Goal: Information Seeking & Learning: Understand process/instructions

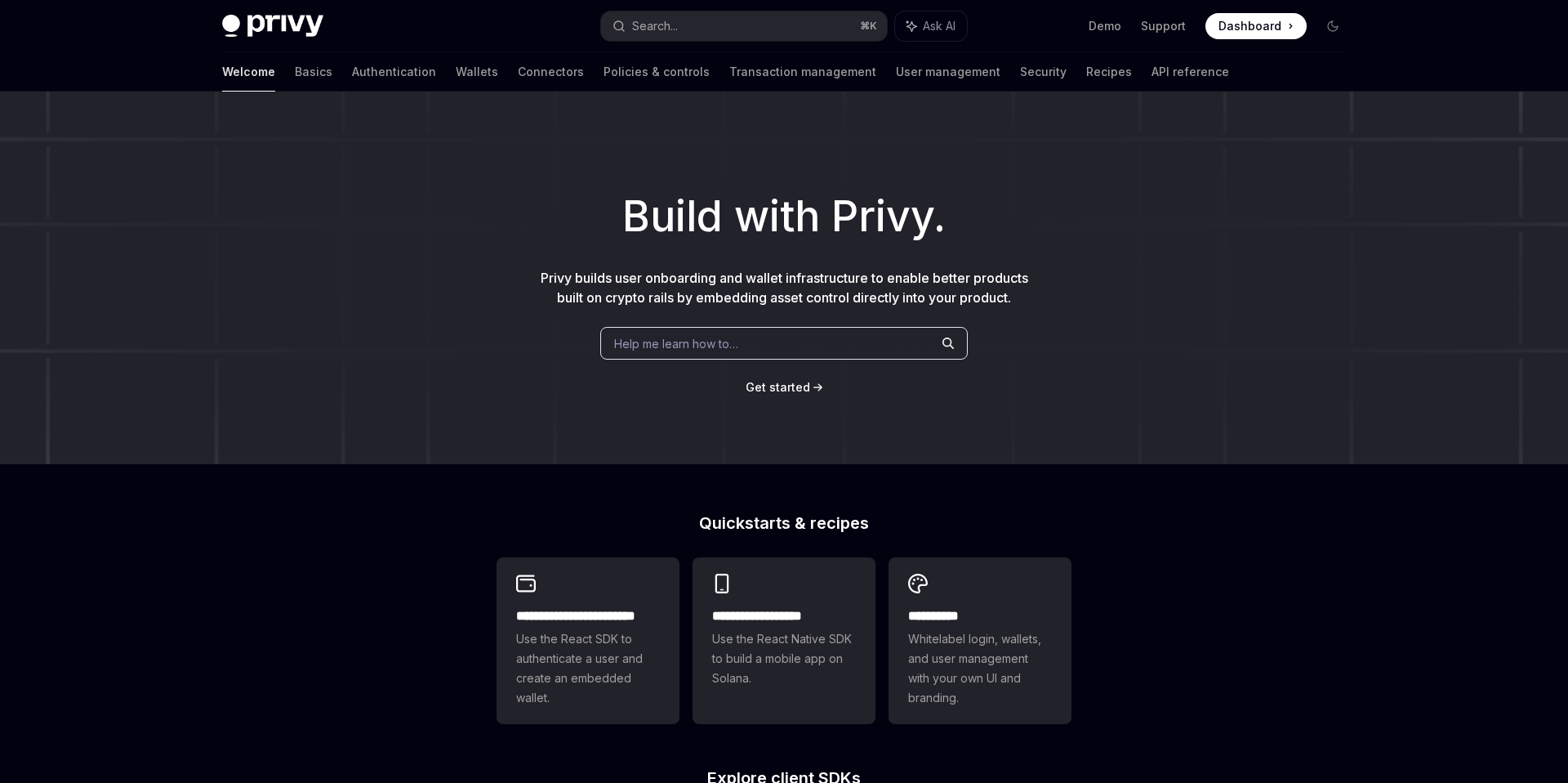
type textarea "*"
click at [765, 34] on button "Search... ⌘ K" at bounding box center [743, 26] width 286 height 29
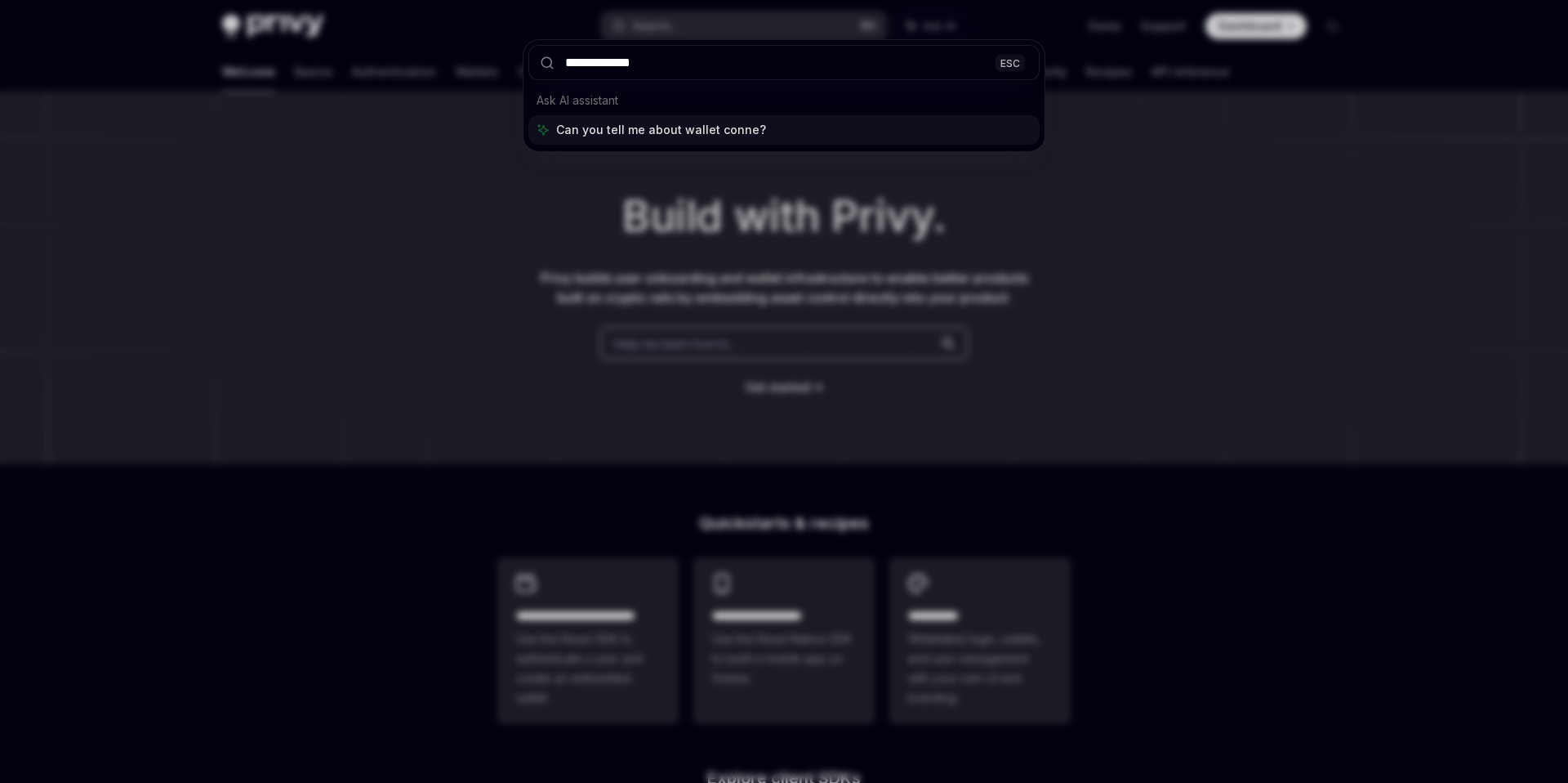
type input "**********"
type textarea "*"
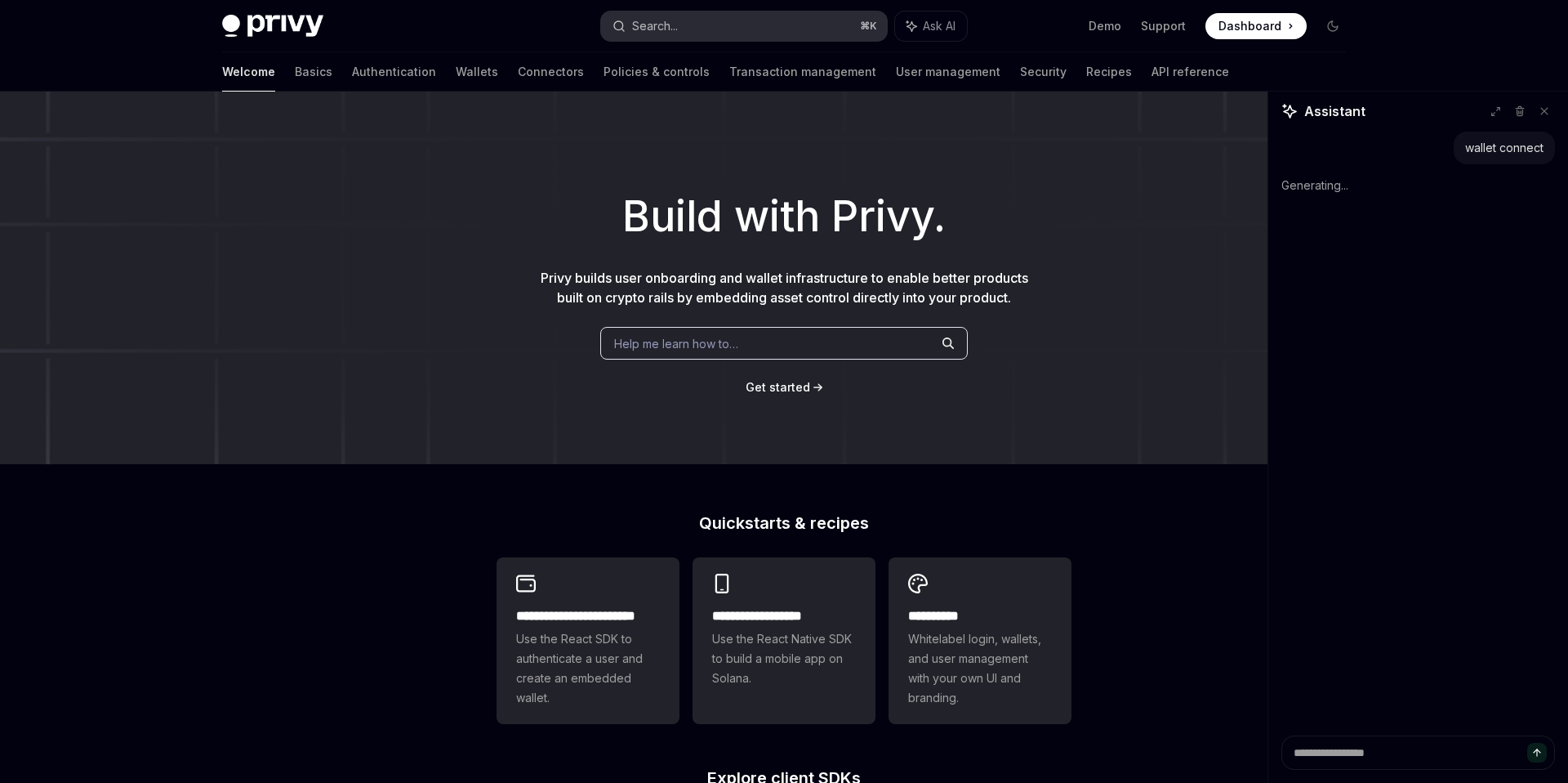
click at [715, 30] on button "Search... ⌘ K" at bounding box center [743, 26] width 286 height 29
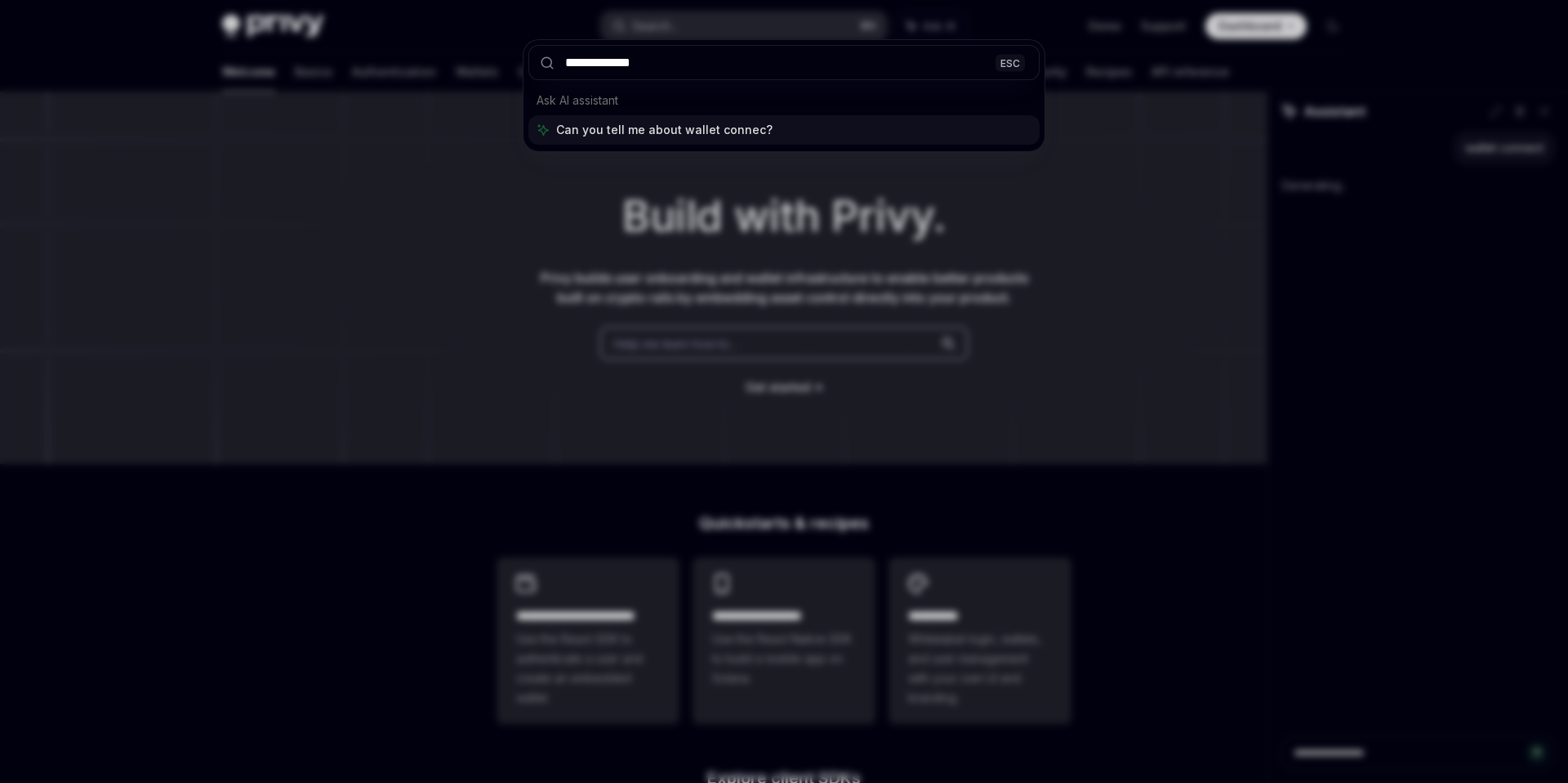
type input "**********"
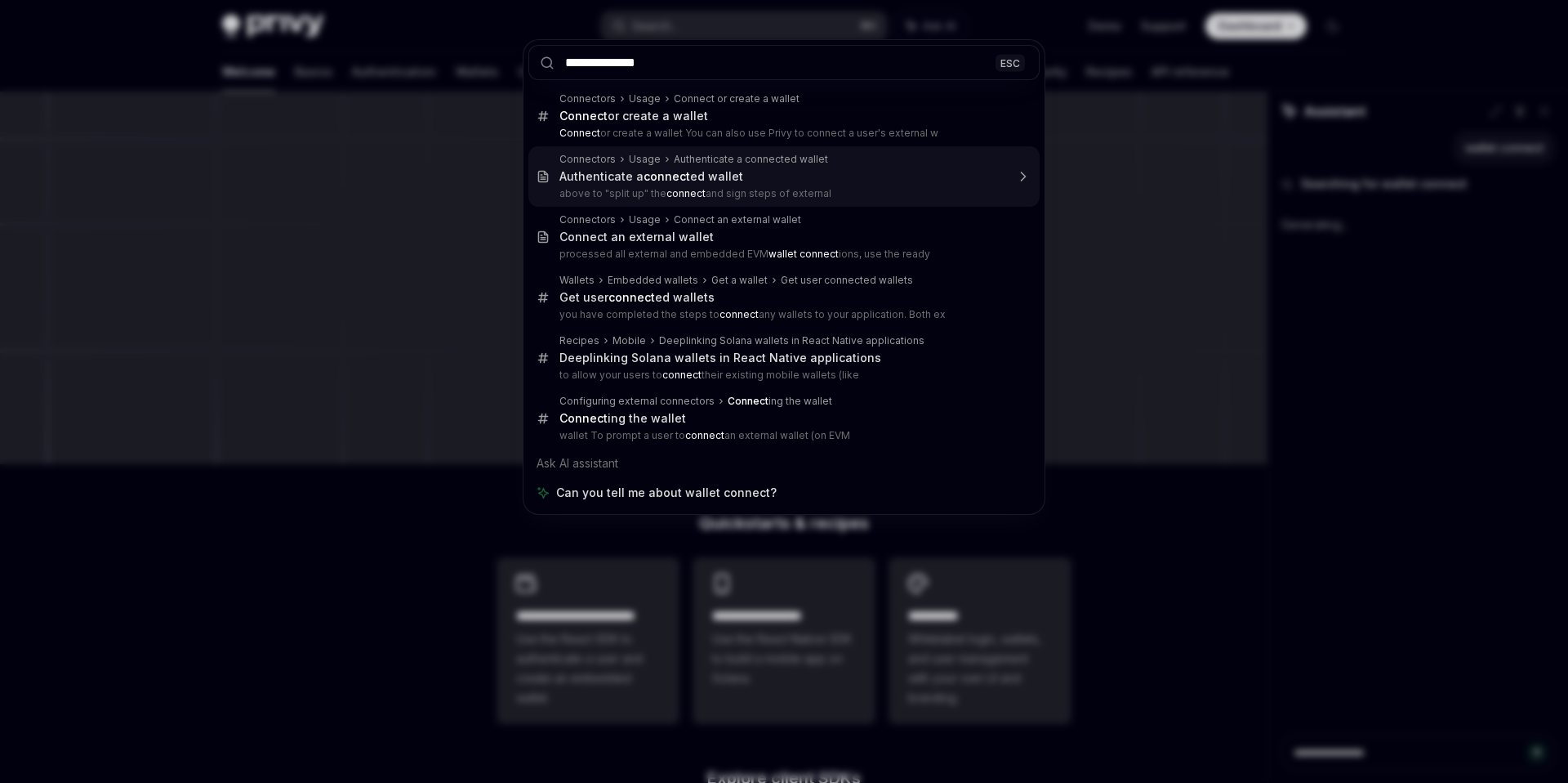
type textarea "*"
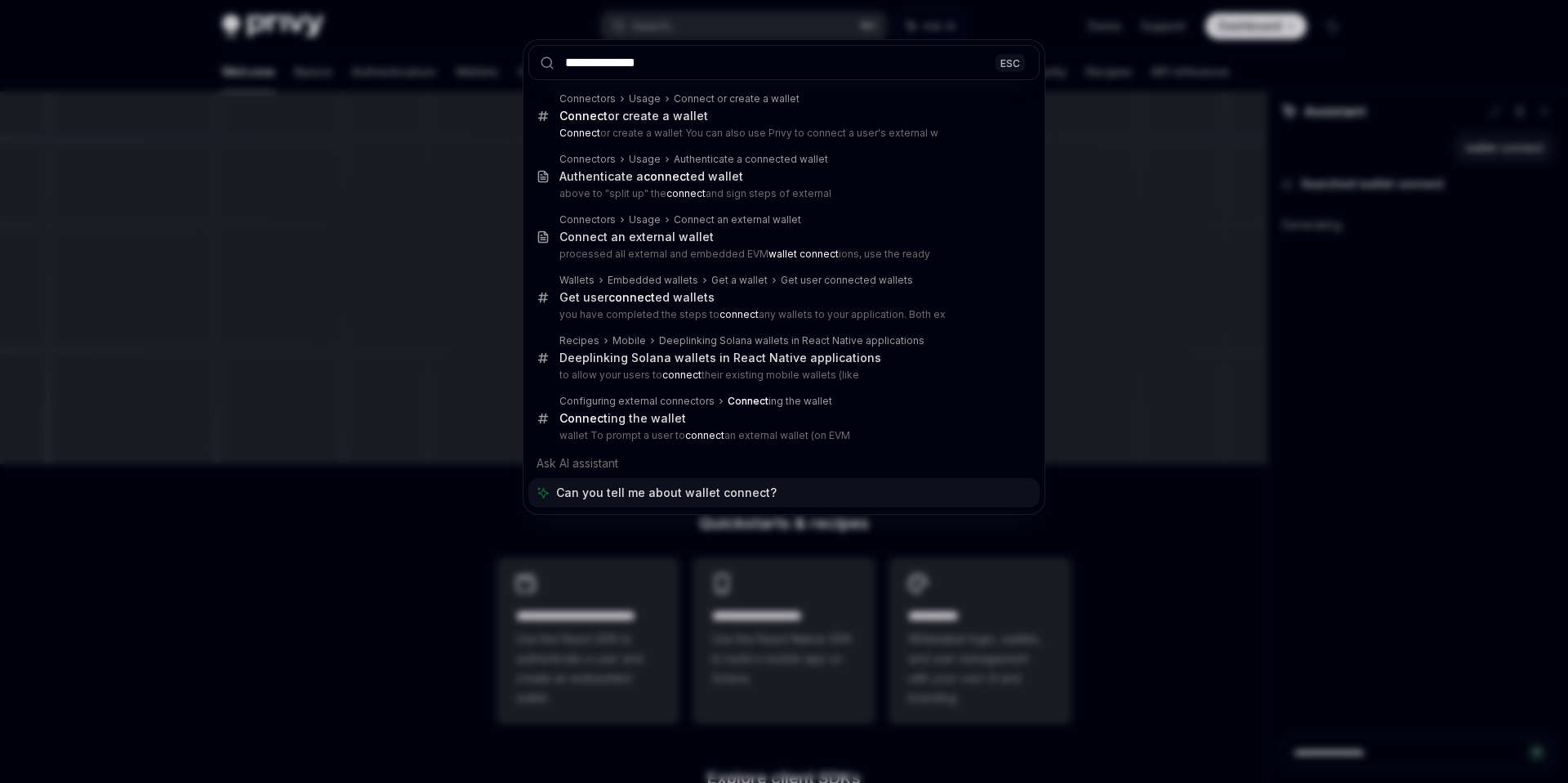
type input "**********"
type textarea "*"
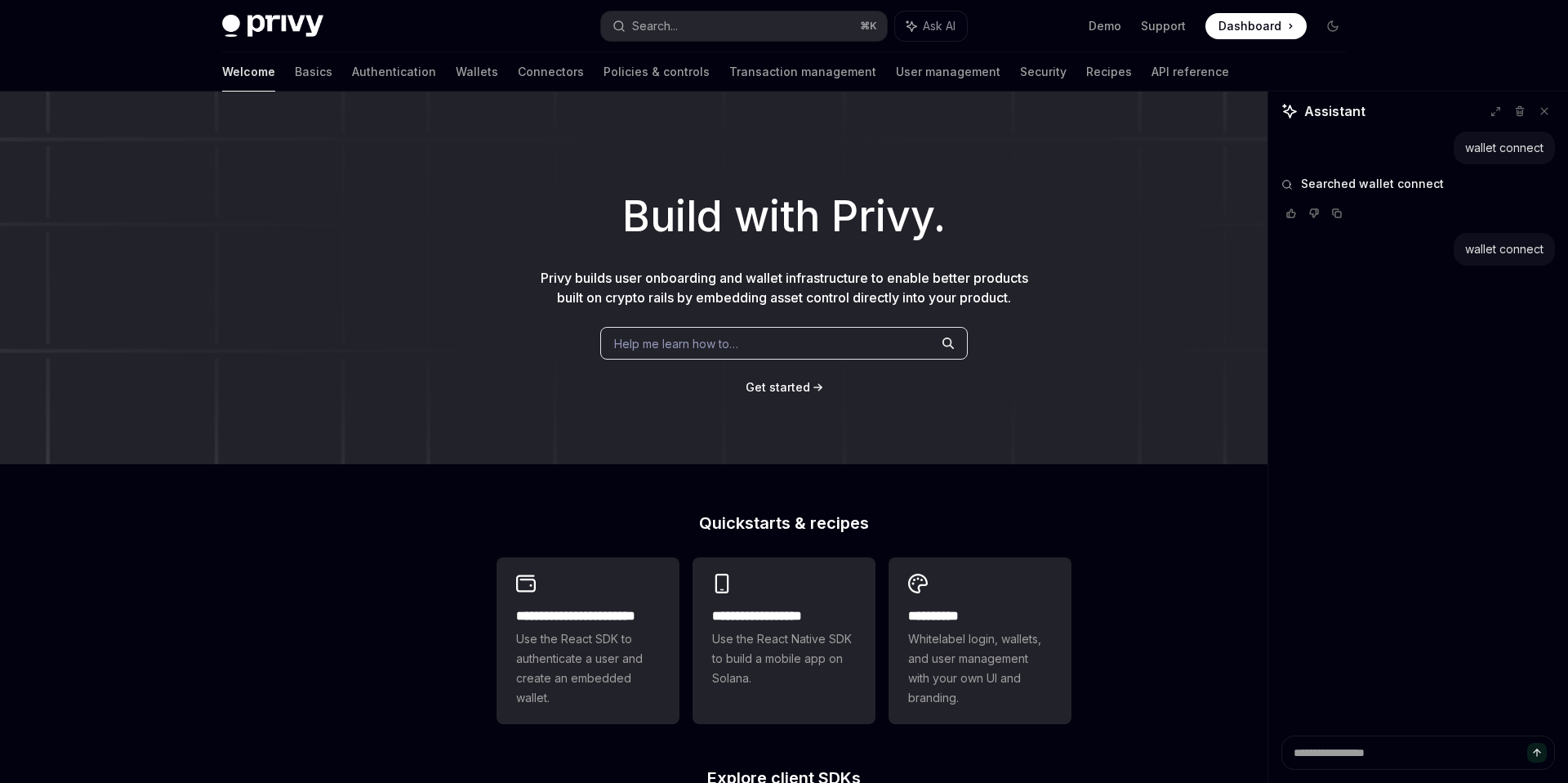
click at [1492, 254] on div "wallet connect" at bounding box center [1505, 249] width 78 height 16
click at [689, 25] on button "Search... ⌘ K" at bounding box center [743, 26] width 286 height 29
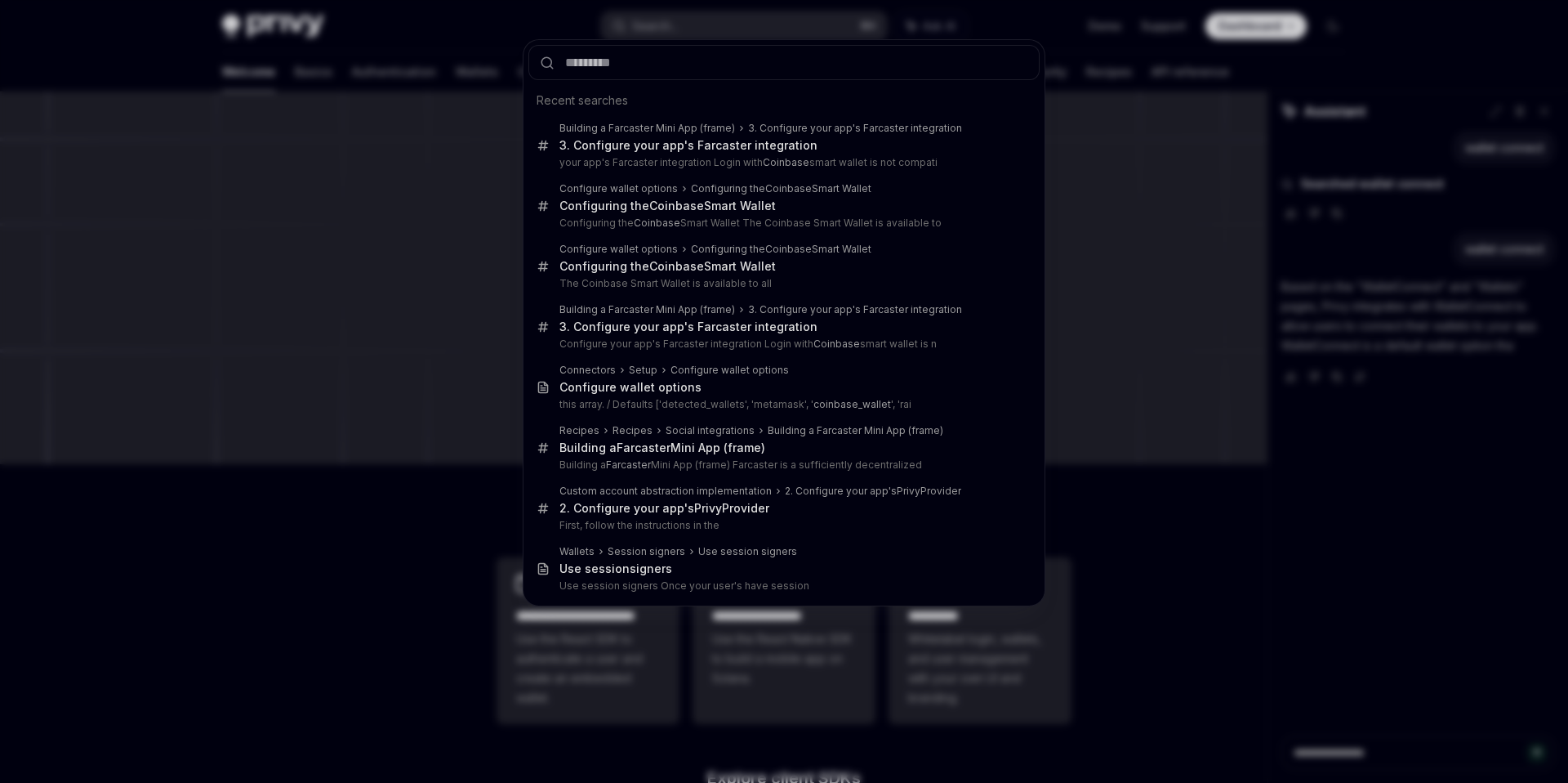
click at [1066, 190] on div "Recent searches Building a Farcaster Mini App (frame) 3. Configure your app's F…" at bounding box center [784, 391] width 1568 height 783
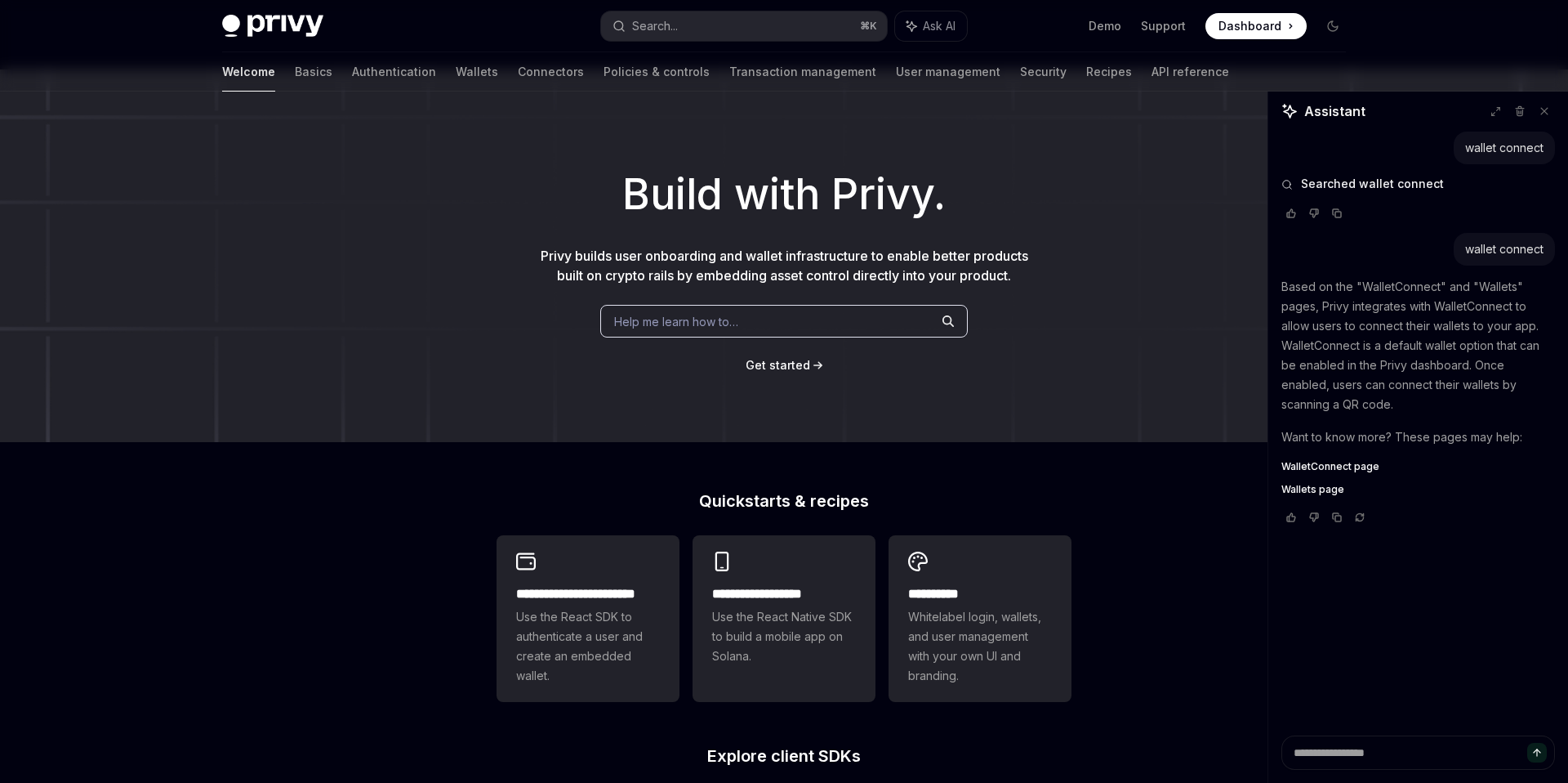
scroll to position [30, 0]
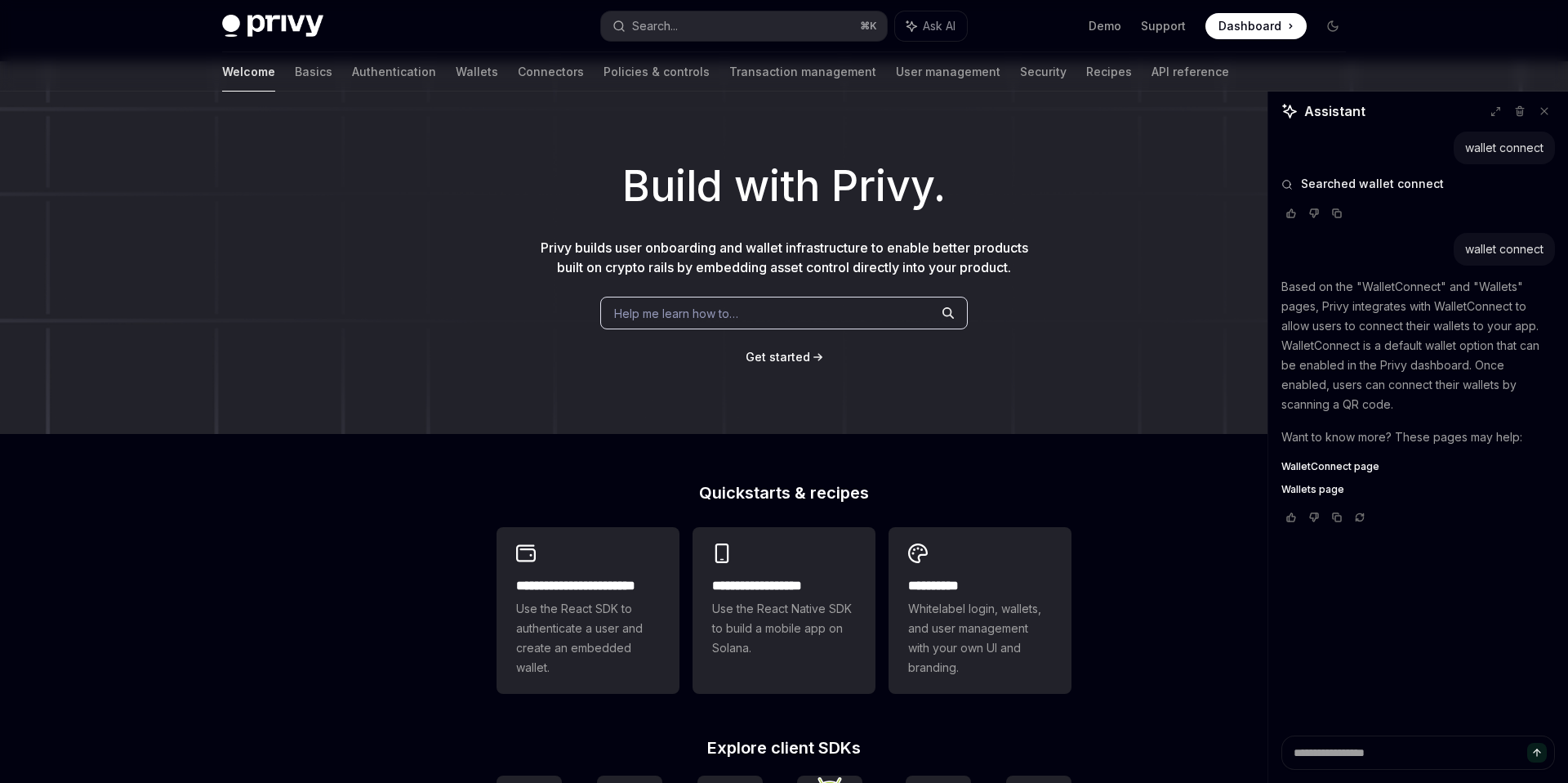
click at [1346, 469] on span "WalletConnect page" at bounding box center [1330, 466] width 98 height 13
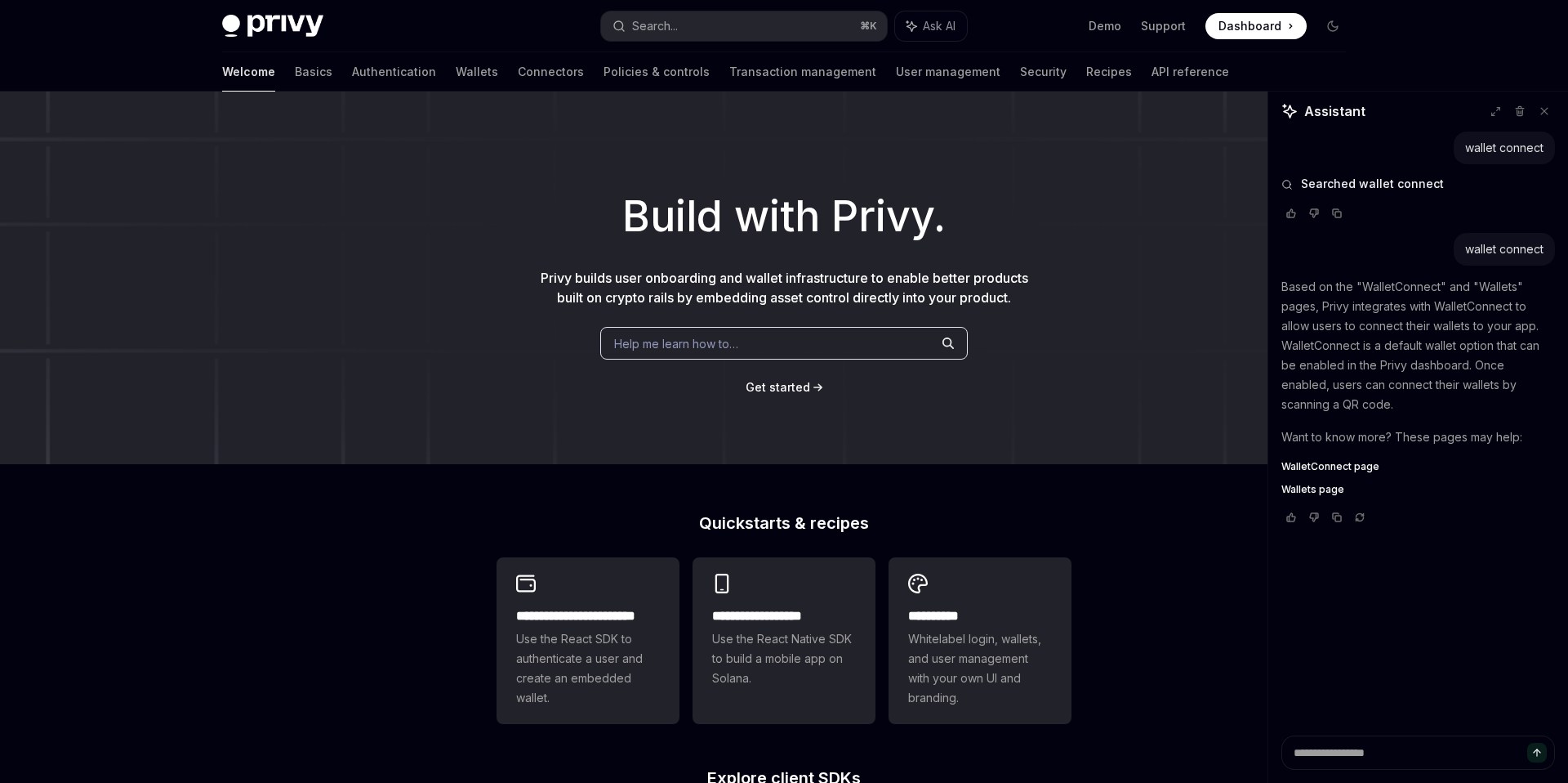
click at [1346, 469] on span "WalletConnect page" at bounding box center [1330, 466] width 98 height 13
click at [1312, 489] on span "Wallets page" at bounding box center [1312, 489] width 63 height 13
click at [1323, 460] on span "WalletConnect page" at bounding box center [1330, 466] width 98 height 13
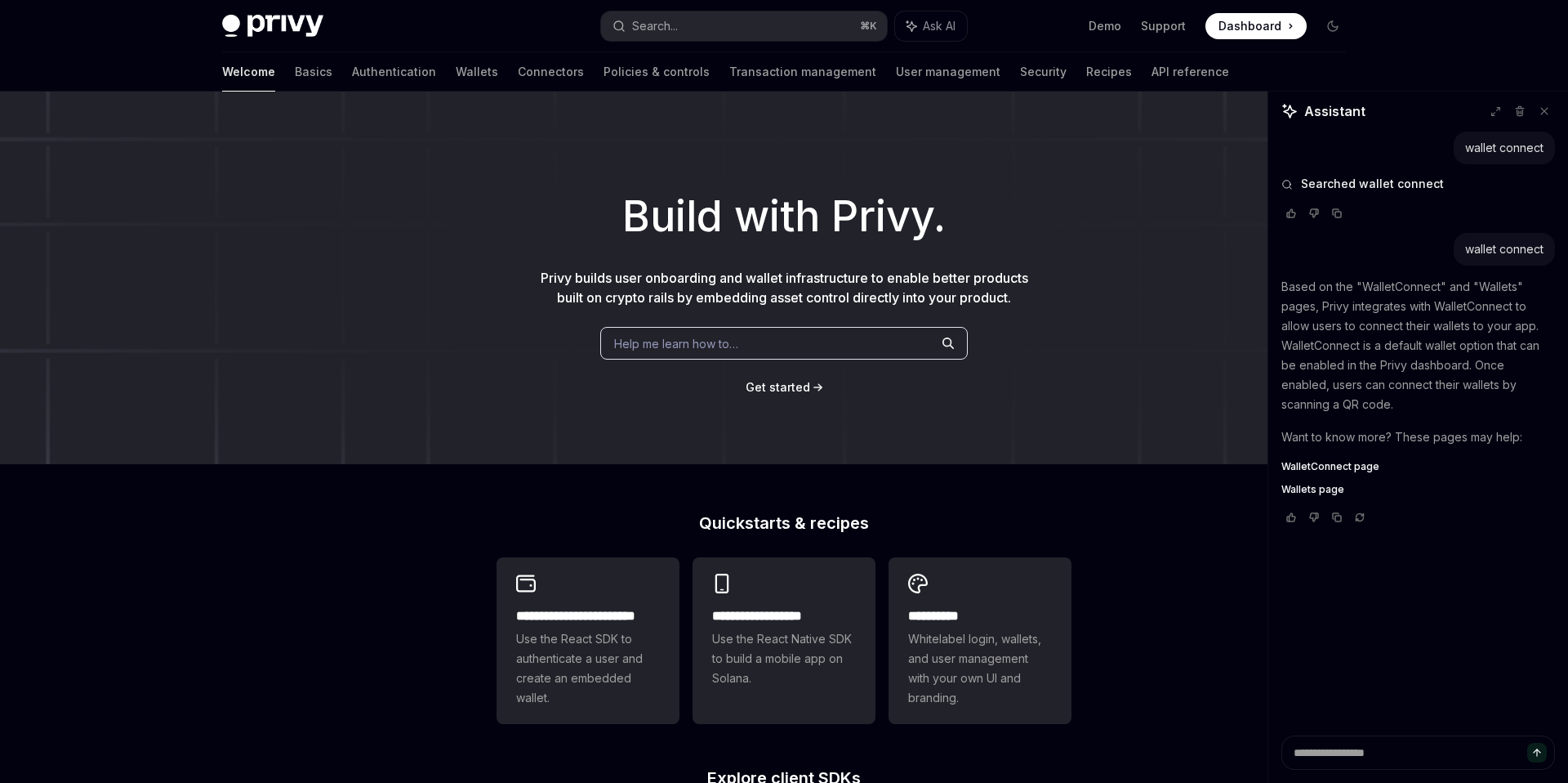
click at [1320, 460] on span "WalletConnect page" at bounding box center [1330, 466] width 98 height 13
type textarea "*"
click at [634, 1] on div "Privy Docs home page Search... ⌘ K Ask AI Demo Support Dashboard Dashboard Sear…" at bounding box center [784, 26] width 1124 height 53
click at [648, 20] on div "Search..." at bounding box center [654, 26] width 45 height 20
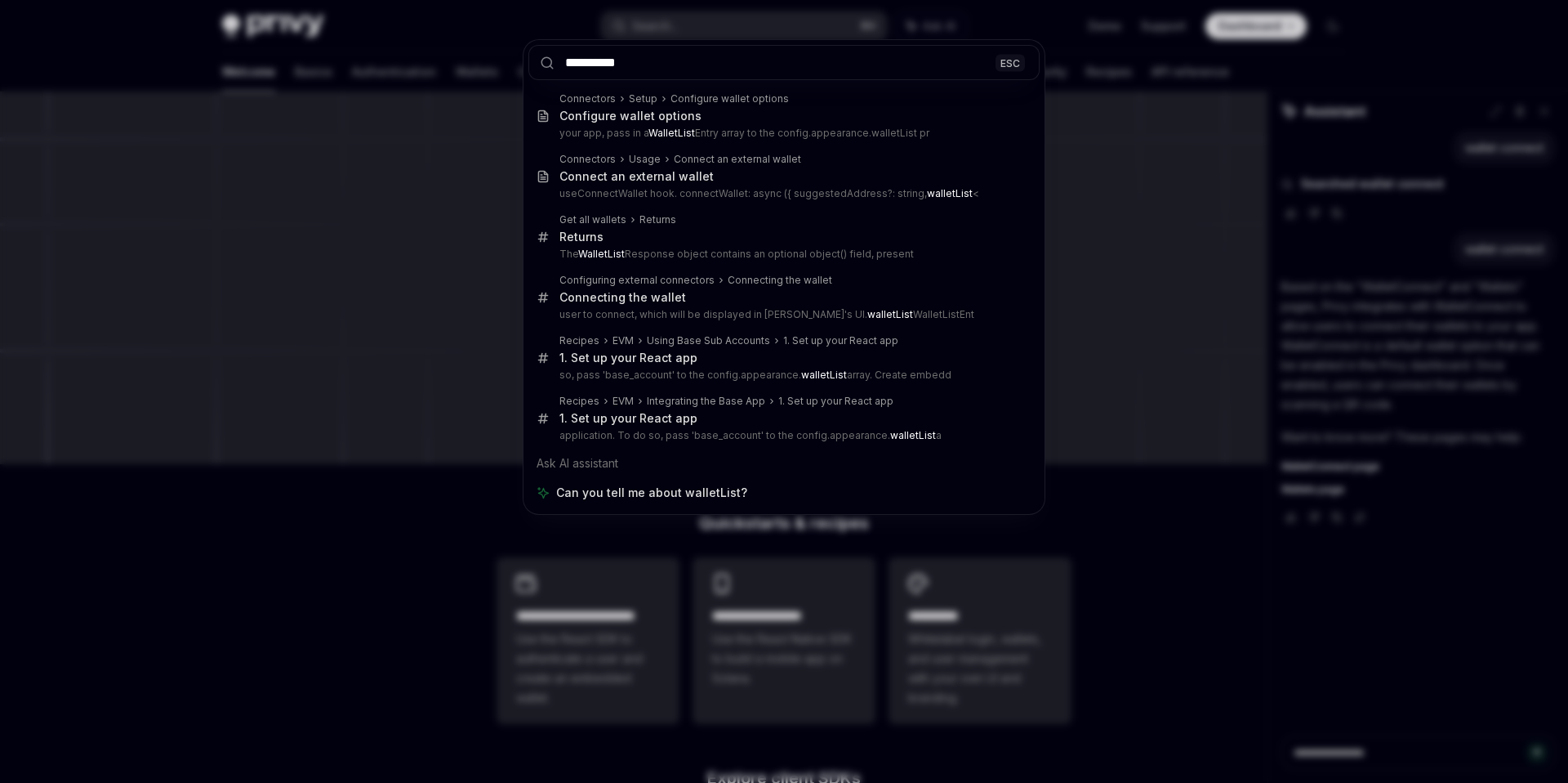
type input "**********"
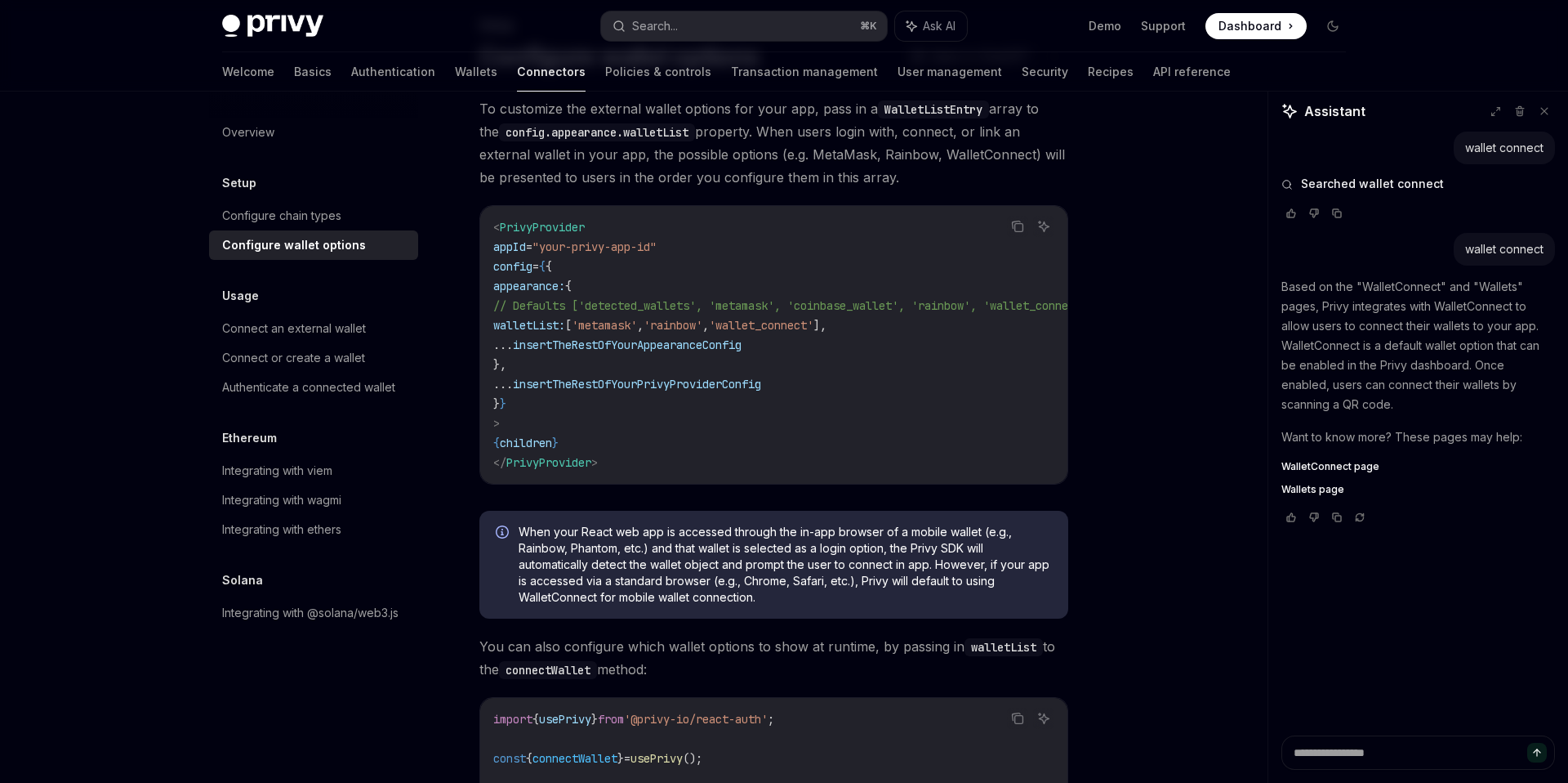
click at [622, 298] on span "// Defaults ['detected_wallets', 'metamask', 'coinbase_wallet', 'rainbow', 'wal…" at bounding box center [793, 306] width 601 height 15
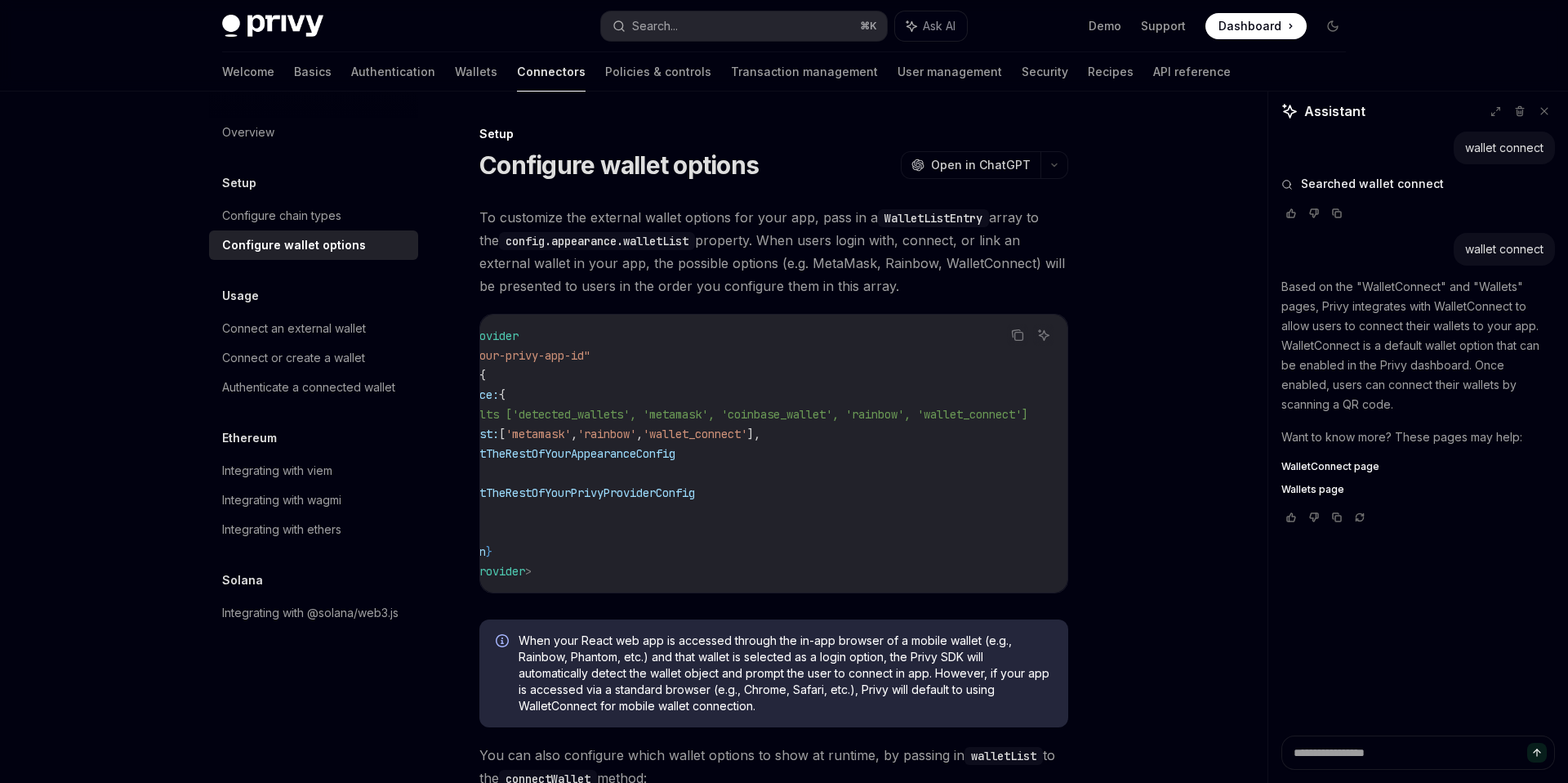
scroll to position [1226, 0]
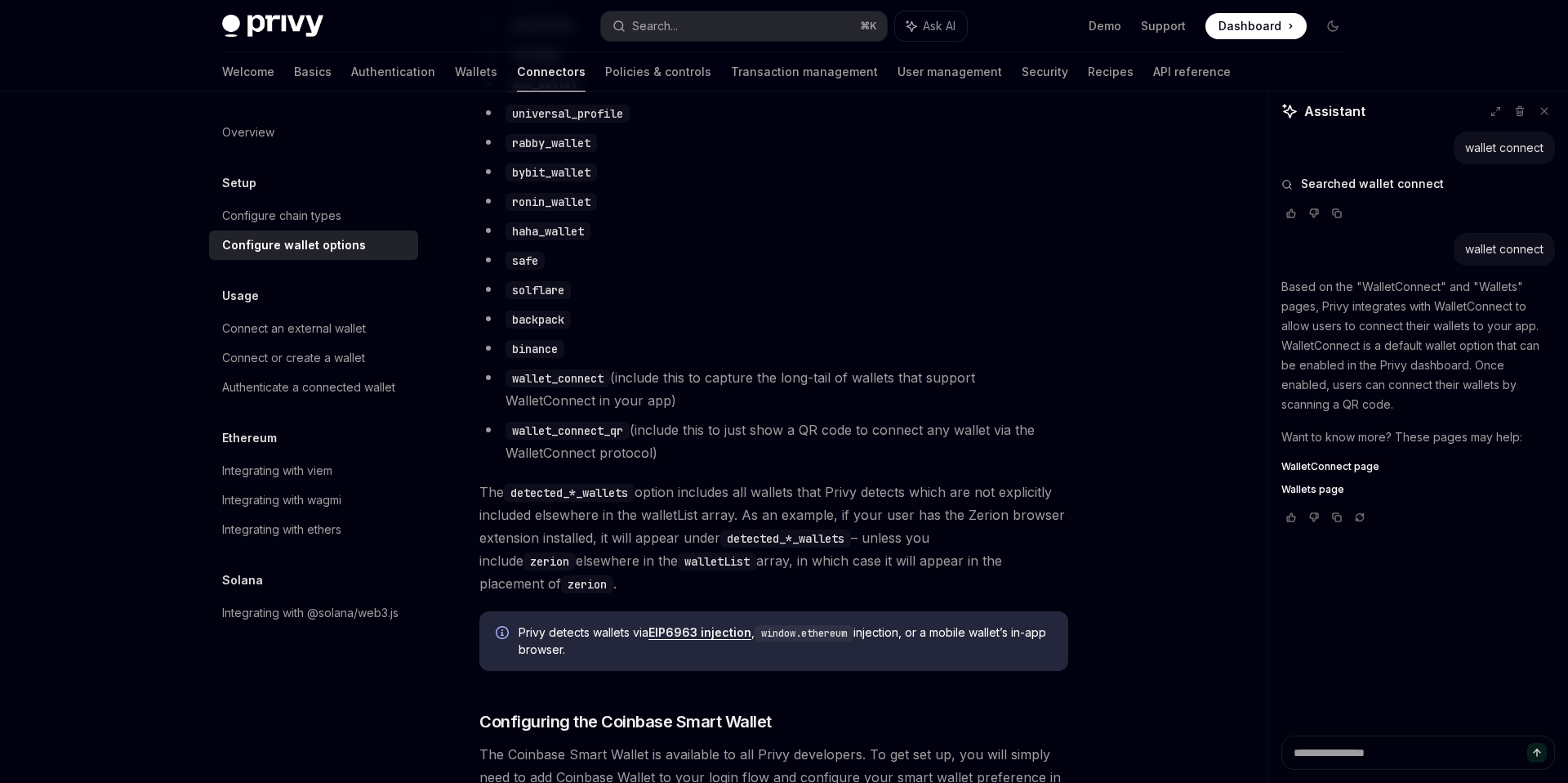
click at [666, 388] on li "wallet_connect (include this to capture the long-tail of wallets that support W…" at bounding box center [773, 388] width 589 height 45
click at [652, 400] on li "wallet_connect (include this to capture the long-tail of wallets that support W…" at bounding box center [773, 388] width 589 height 45
click at [651, 400] on li "wallet_connect (include this to capture the long-tail of wallets that support W…" at bounding box center [773, 388] width 589 height 45
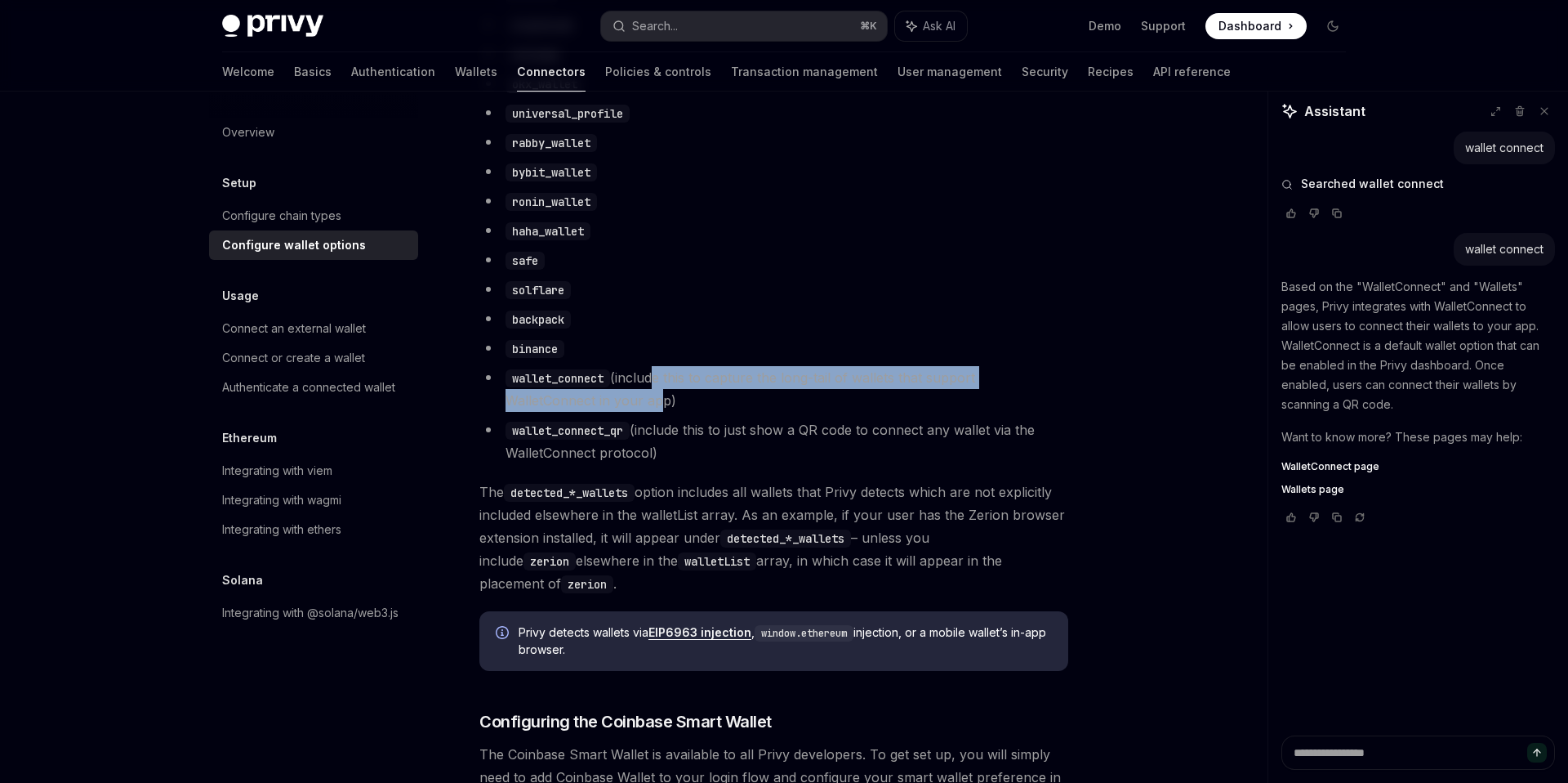
drag, startPoint x: 651, startPoint y: 413, endPoint x: 651, endPoint y: 395, distance: 18.0
click at [651, 395] on li "wallet_connect (include this to capture the long-tail of wallets that support W…" at bounding box center [773, 388] width 589 height 45
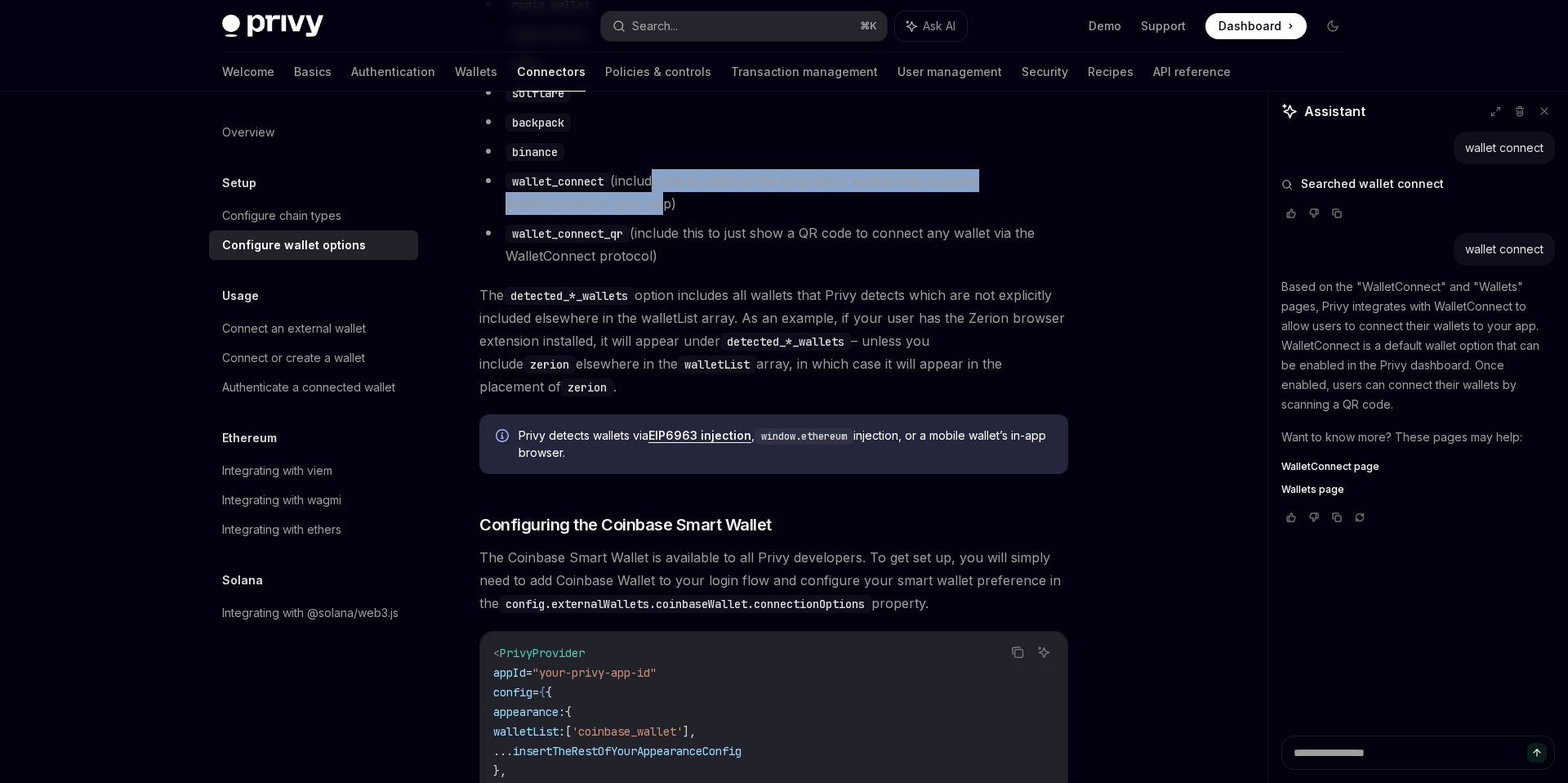
scroll to position [1442, 0]
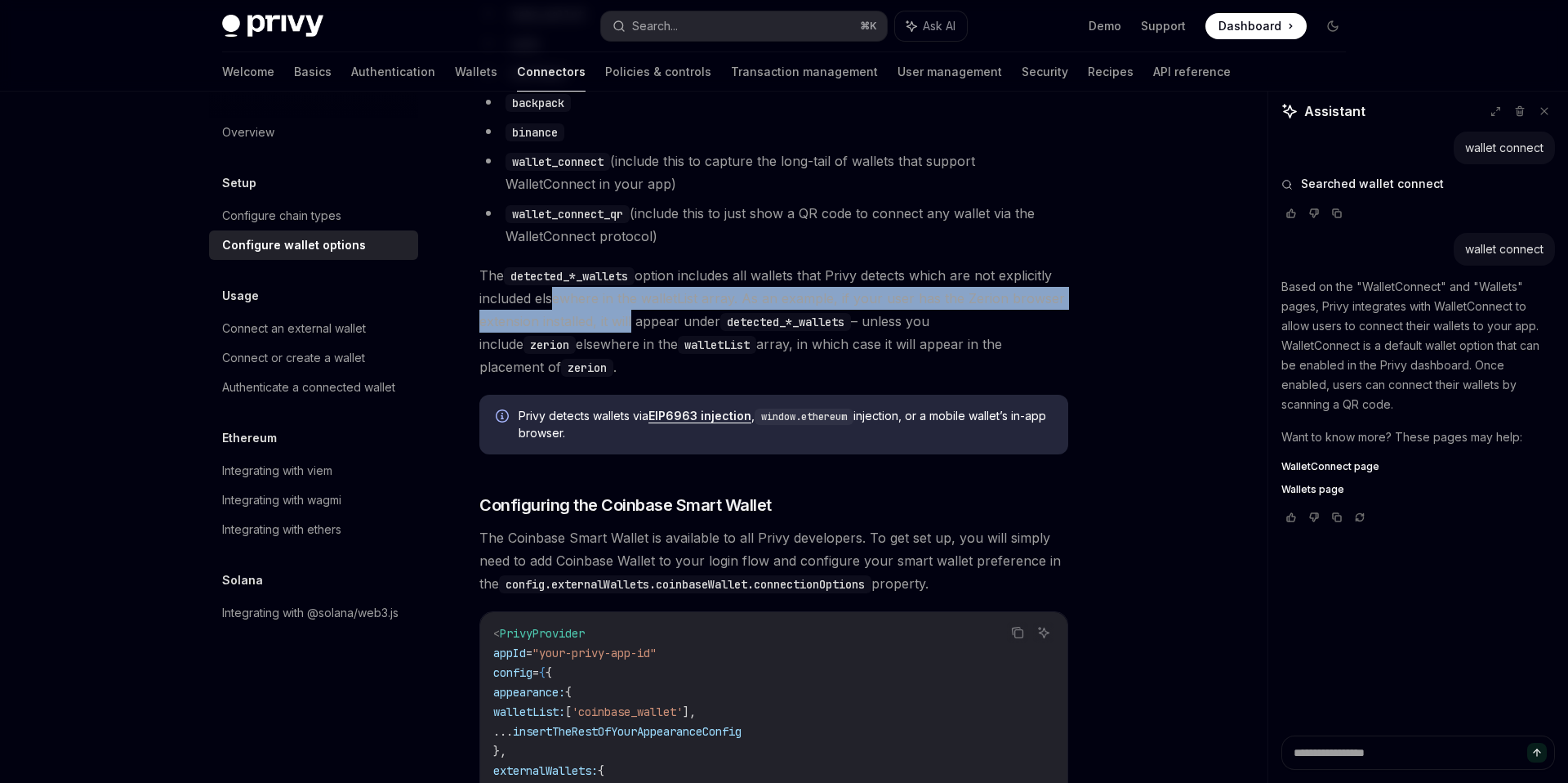
drag, startPoint x: 548, startPoint y: 306, endPoint x: 680, endPoint y: 343, distance: 137.1
click at [676, 341] on span "The detected_*_wallets option includes all wallets that Privy detects which are…" at bounding box center [773, 321] width 589 height 114
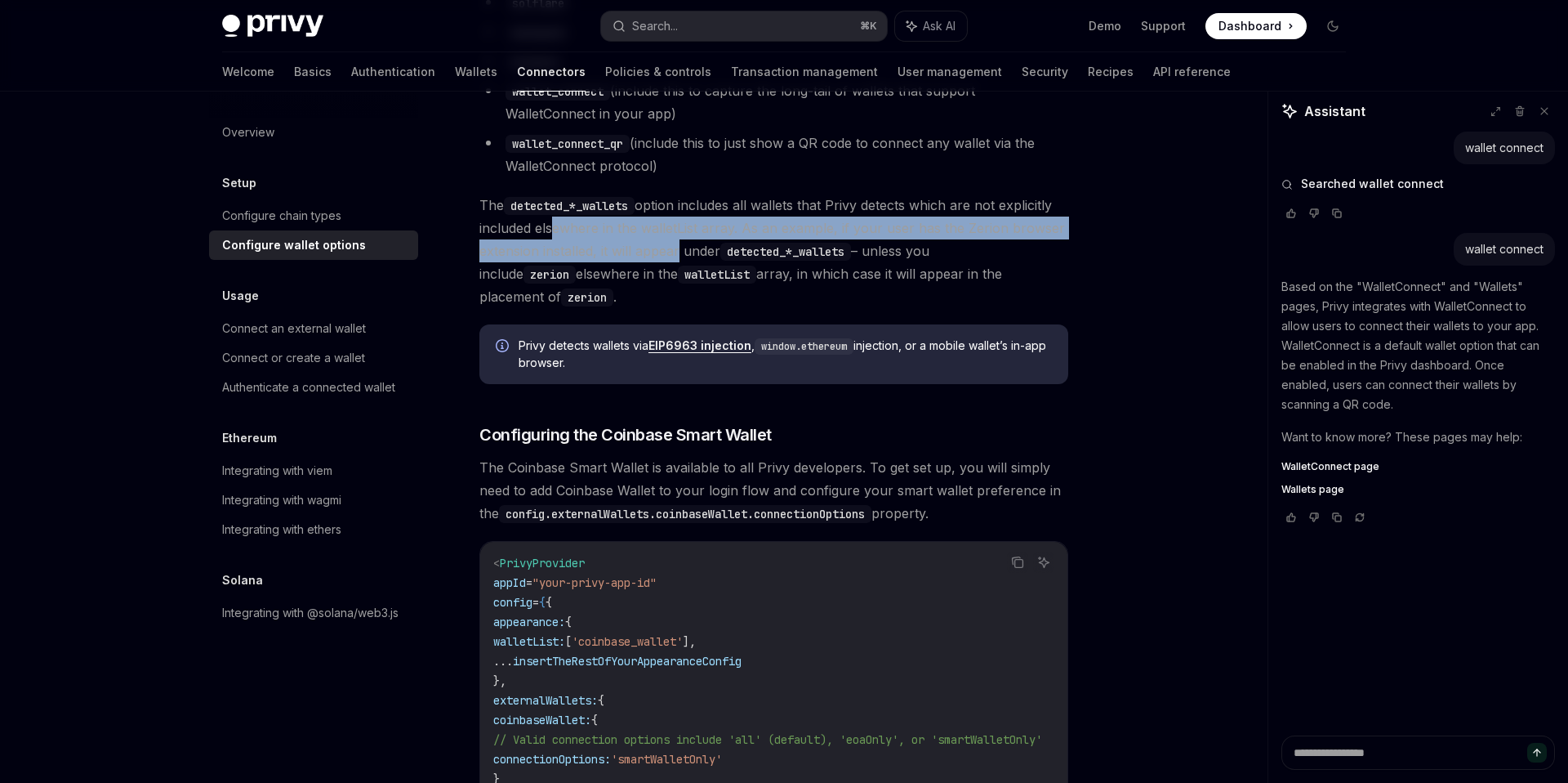
scroll to position [1513, 0]
click at [619, 248] on span "The detected_*_wallets option includes all wallets that Privy detects which are…" at bounding box center [773, 249] width 589 height 114
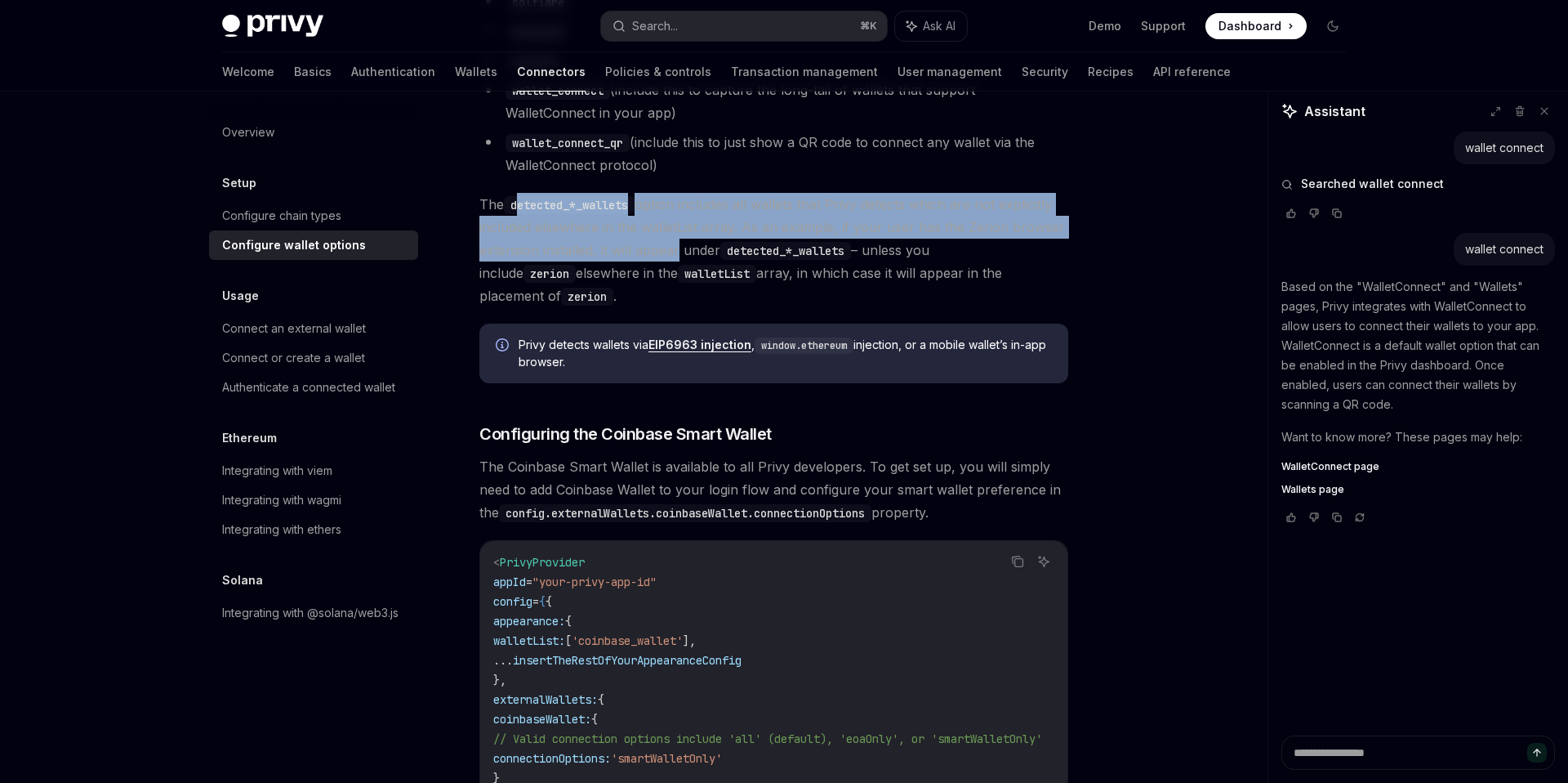
drag, startPoint x: 586, startPoint y: 230, endPoint x: 841, endPoint y: 330, distance: 273.9
click at [841, 330] on div "To customize the external wallet options for your app, pass in a WalletListEntr…" at bounding box center [773, 24] width 589 height 2663
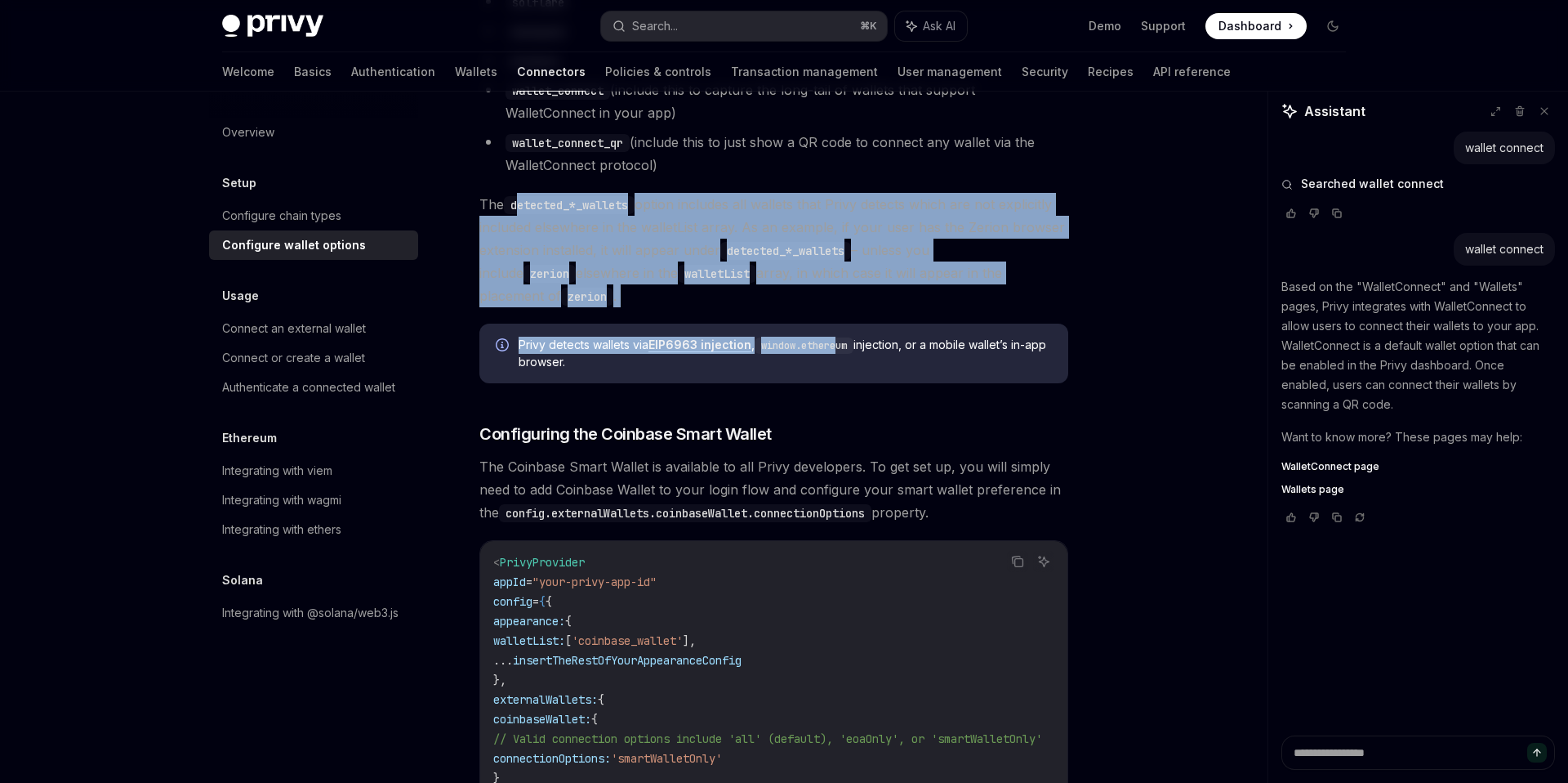
click at [841, 338] on code "window.ethereum" at bounding box center [804, 346] width 99 height 16
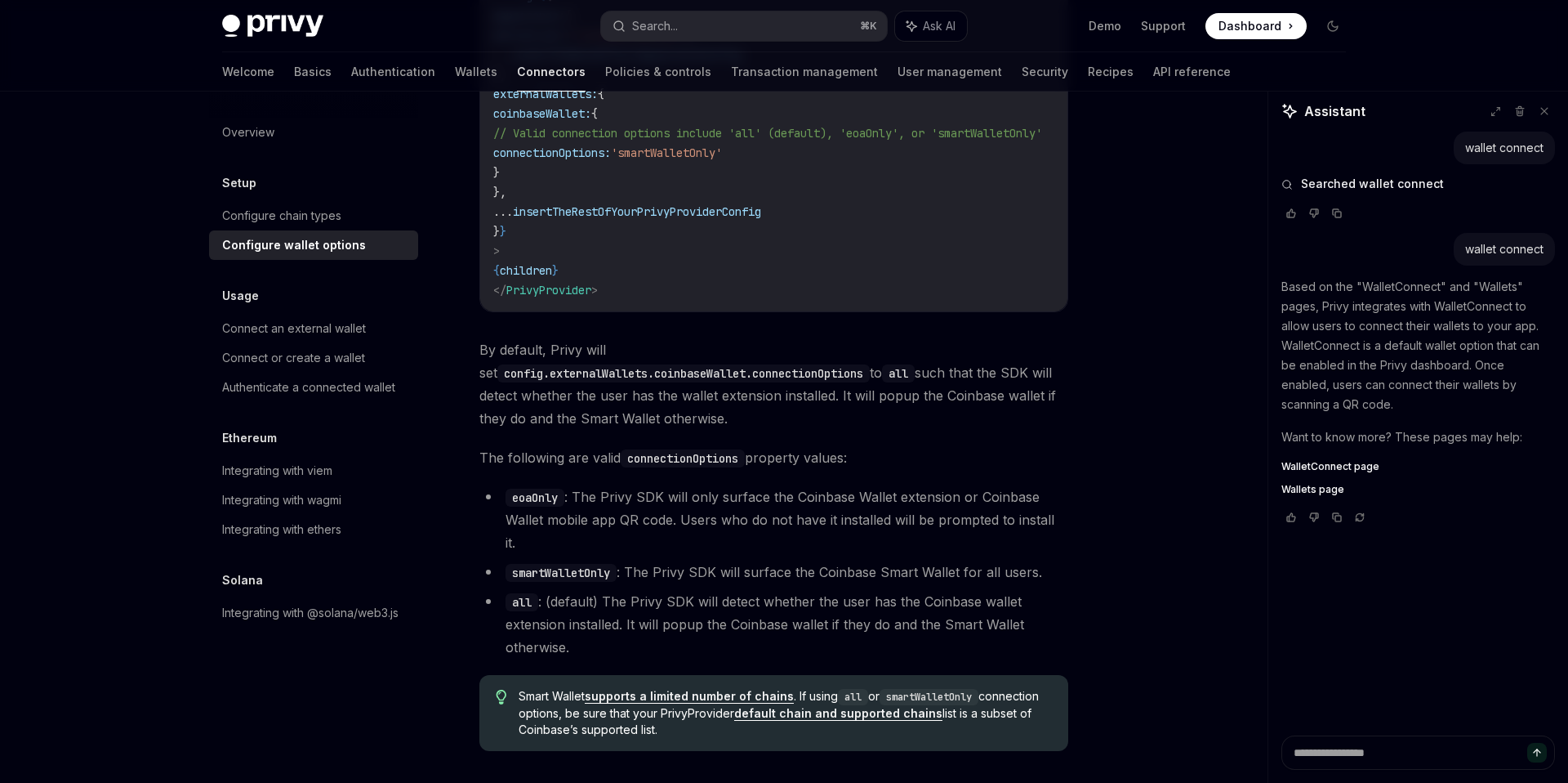
scroll to position [2280, 0]
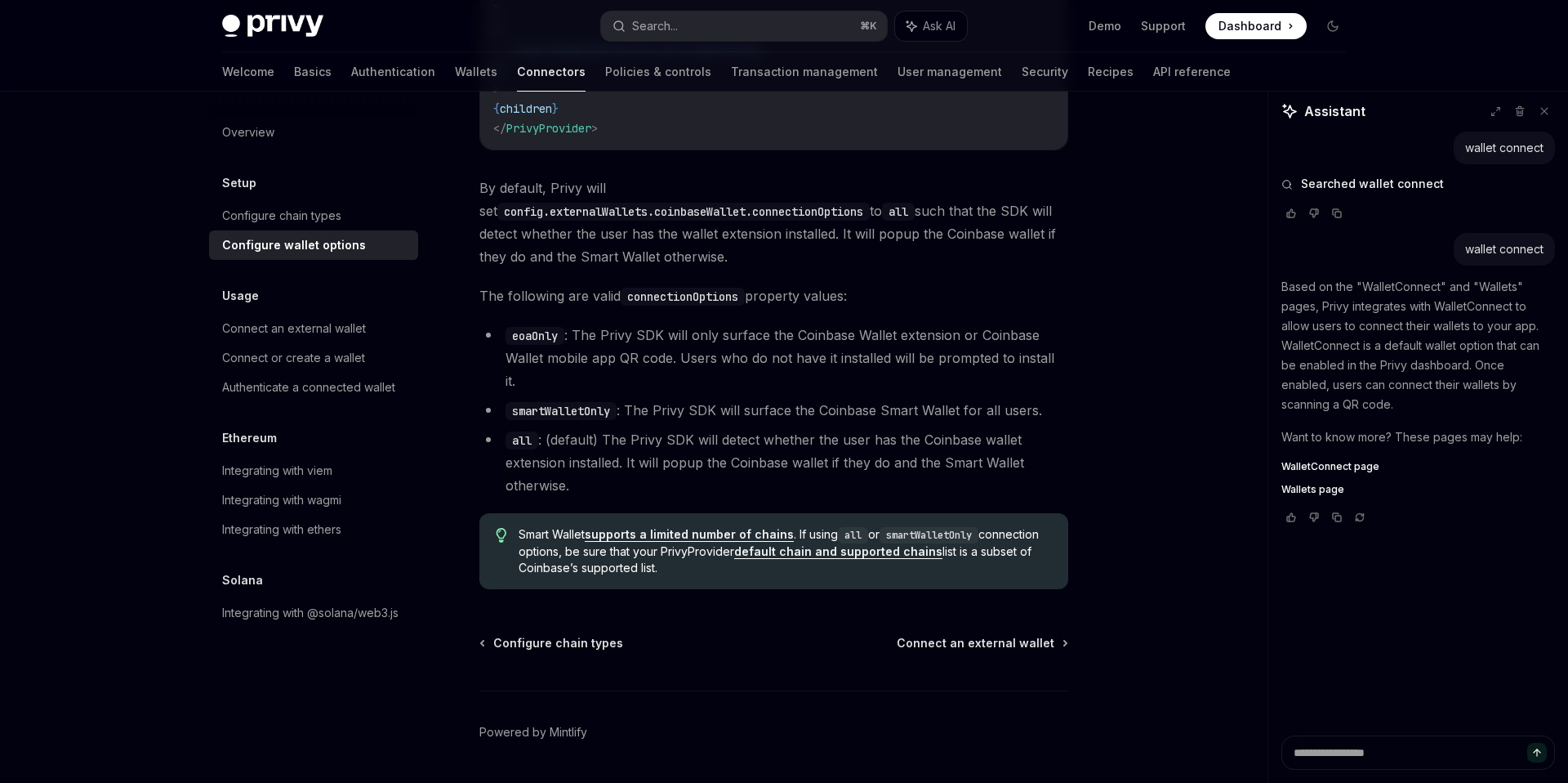
drag, startPoint x: 777, startPoint y: 372, endPoint x: 790, endPoint y: 407, distance: 37.3
click at [789, 407] on ul "eoaOnly : The Privy SDK will only surface the Coinbase Wallet extension or Coin…" at bounding box center [773, 410] width 589 height 173
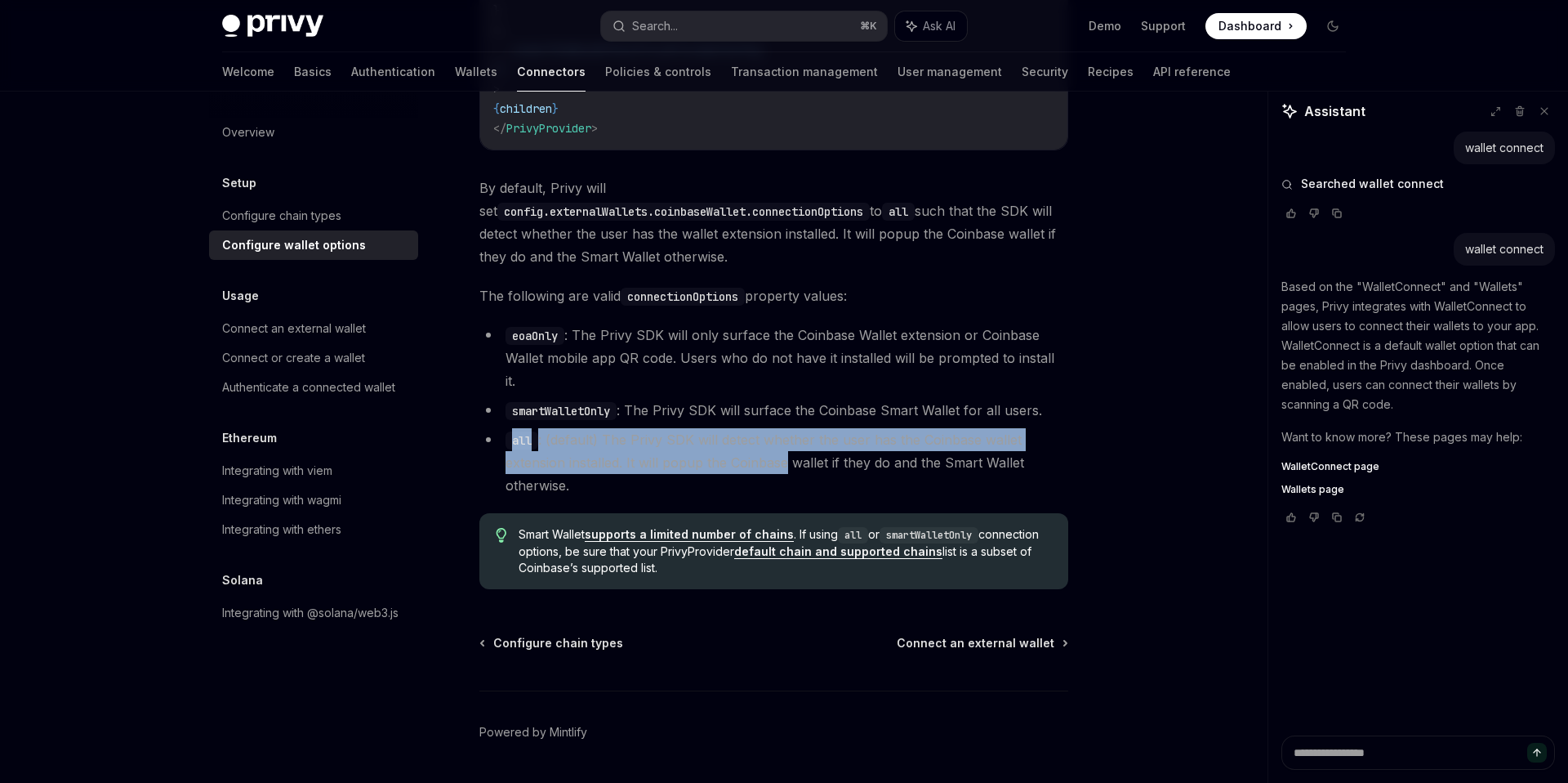
click at [790, 428] on li "all : (default) The Privy SDK will detect whether the user has the Coinbase wal…" at bounding box center [773, 462] width 589 height 69
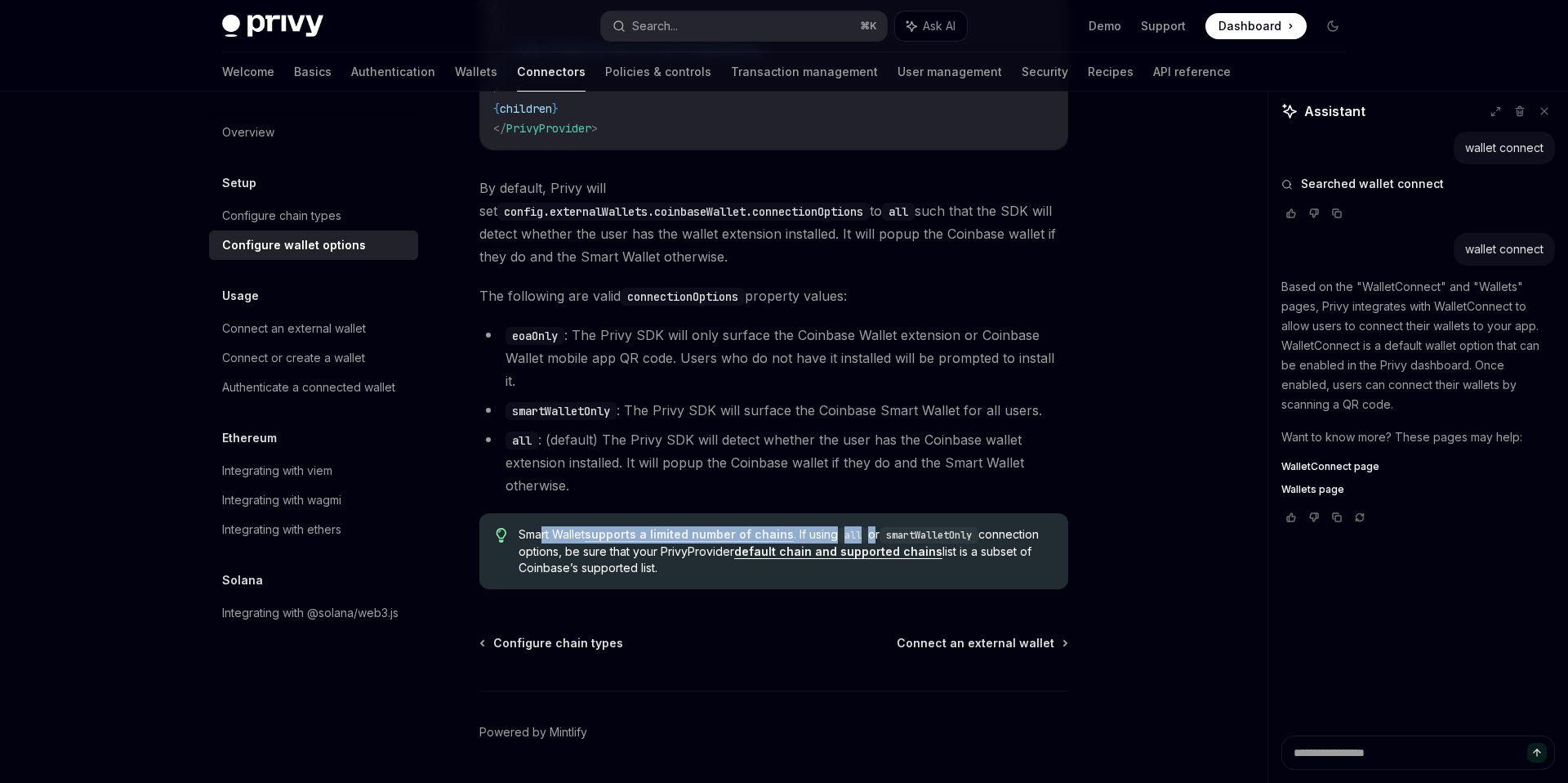
drag, startPoint x: 544, startPoint y: 489, endPoint x: 871, endPoint y: 489, distance: 327.0
click at [871, 526] on span "Smart Wallet supports a limited number of chains . If using all or smartWalletO…" at bounding box center [784, 551] width 533 height 50
click at [603, 526] on span "Smart Wallet supports a limited number of chains . If using all or smartWalletO…" at bounding box center [784, 551] width 533 height 50
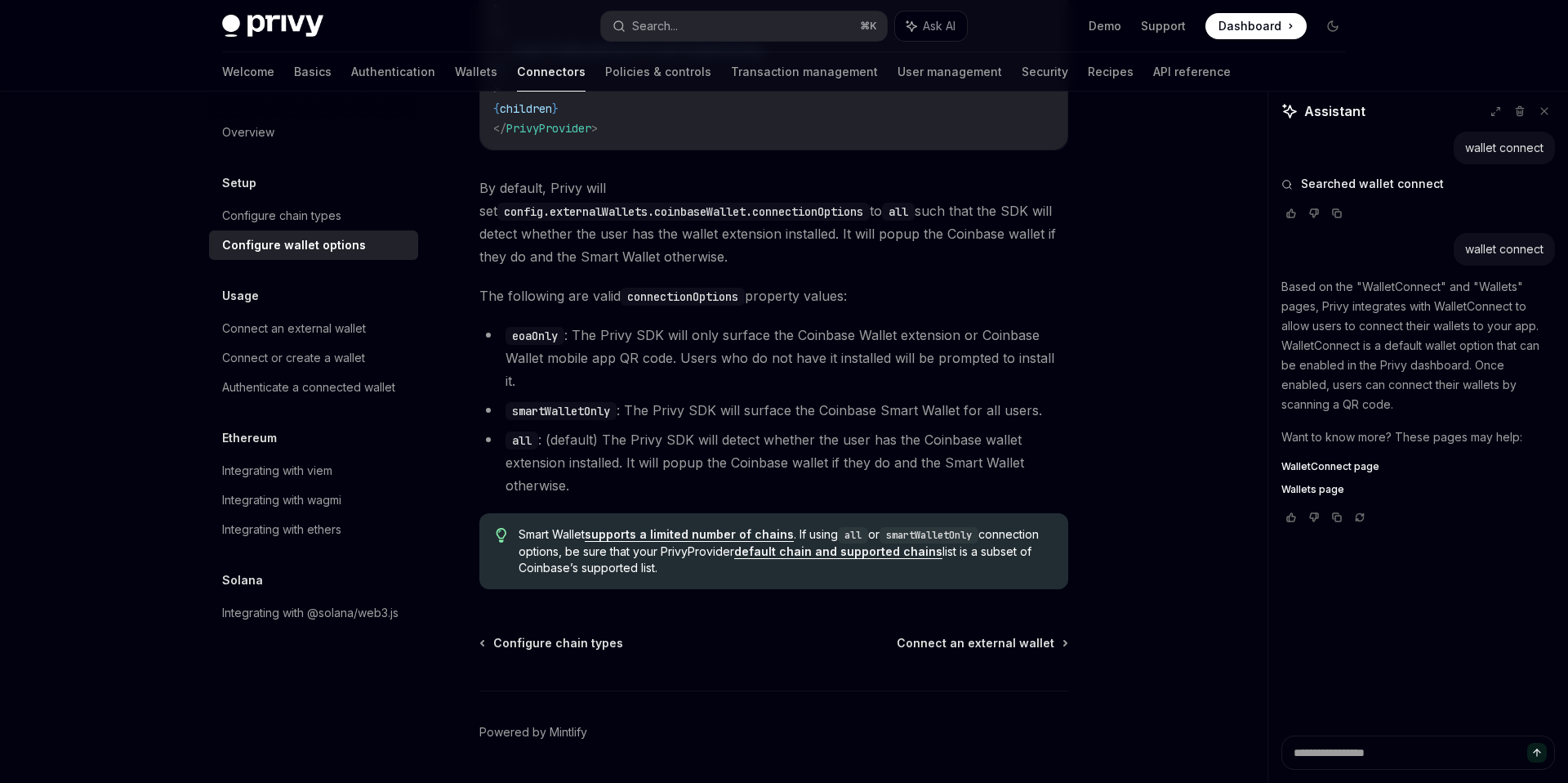
click at [636, 526] on span "Smart Wallet supports a limited number of chains . If using all or smartWalletO…" at bounding box center [784, 551] width 533 height 50
click at [696, 526] on span "Smart Wallet supports a limited number of chains . If using all or smartWalletO…" at bounding box center [784, 551] width 533 height 50
click at [737, 526] on span "Smart Wallet supports a limited number of chains . If using all or smartWalletO…" at bounding box center [784, 551] width 533 height 50
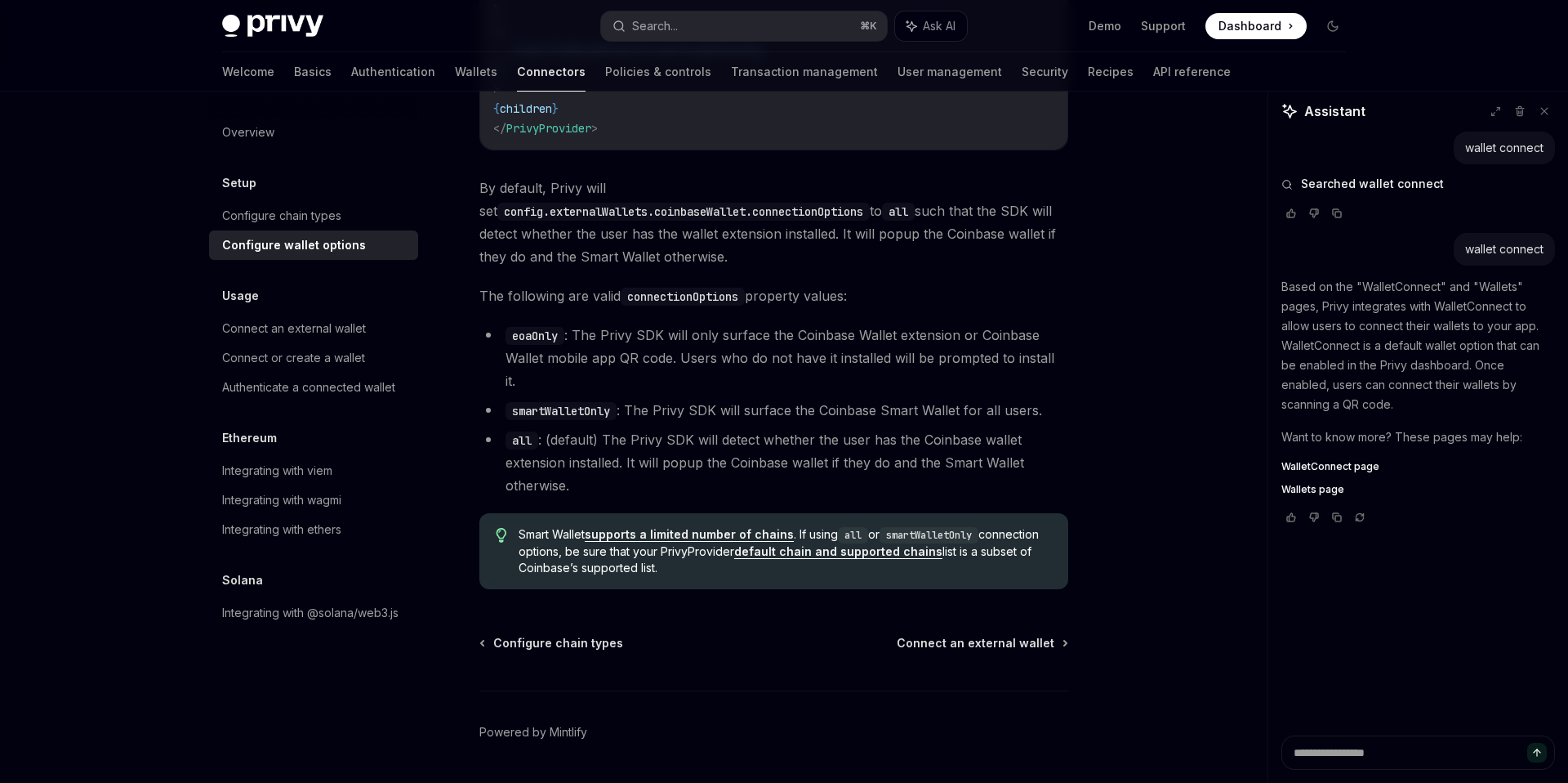
click at [737, 526] on span "Smart Wallet supports a limited number of chains . If using all or smartWalletO…" at bounding box center [784, 551] width 533 height 50
click at [616, 526] on span "Smart Wallet supports a limited number of chains . If using all or smartWalletO…" at bounding box center [784, 551] width 533 height 50
type textarea "*"
